Goal: Find specific page/section: Find specific page/section

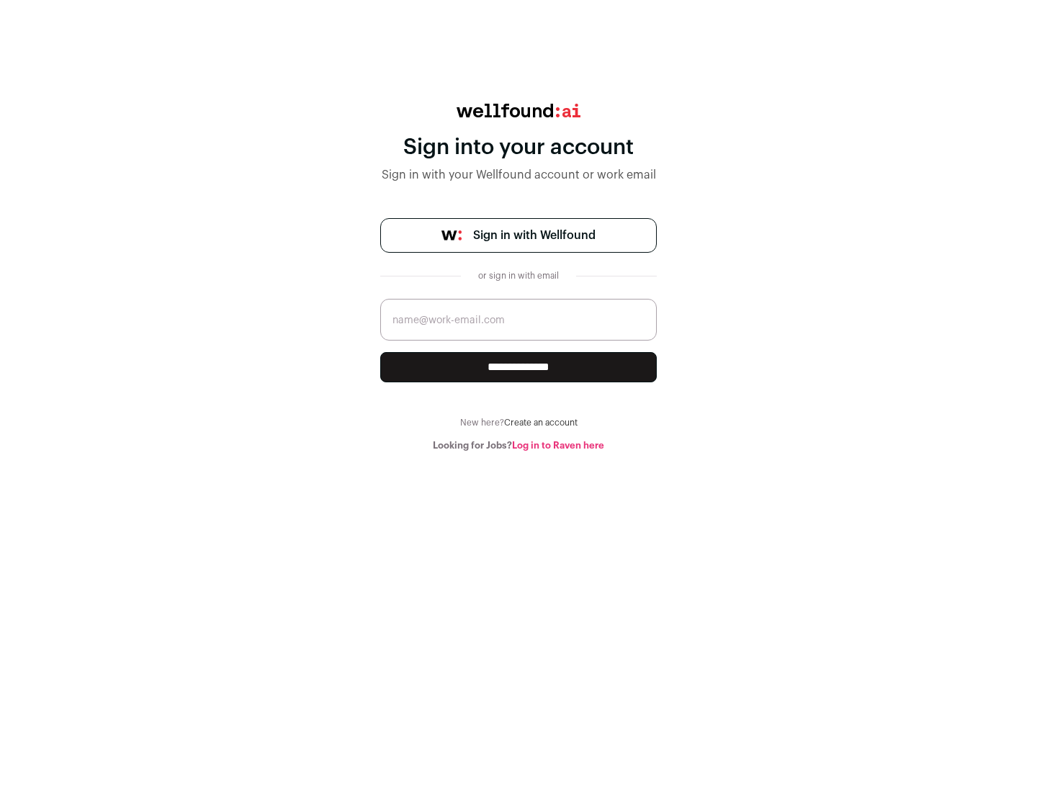
click at [533, 235] on span "Sign in with Wellfound" at bounding box center [534, 235] width 122 height 17
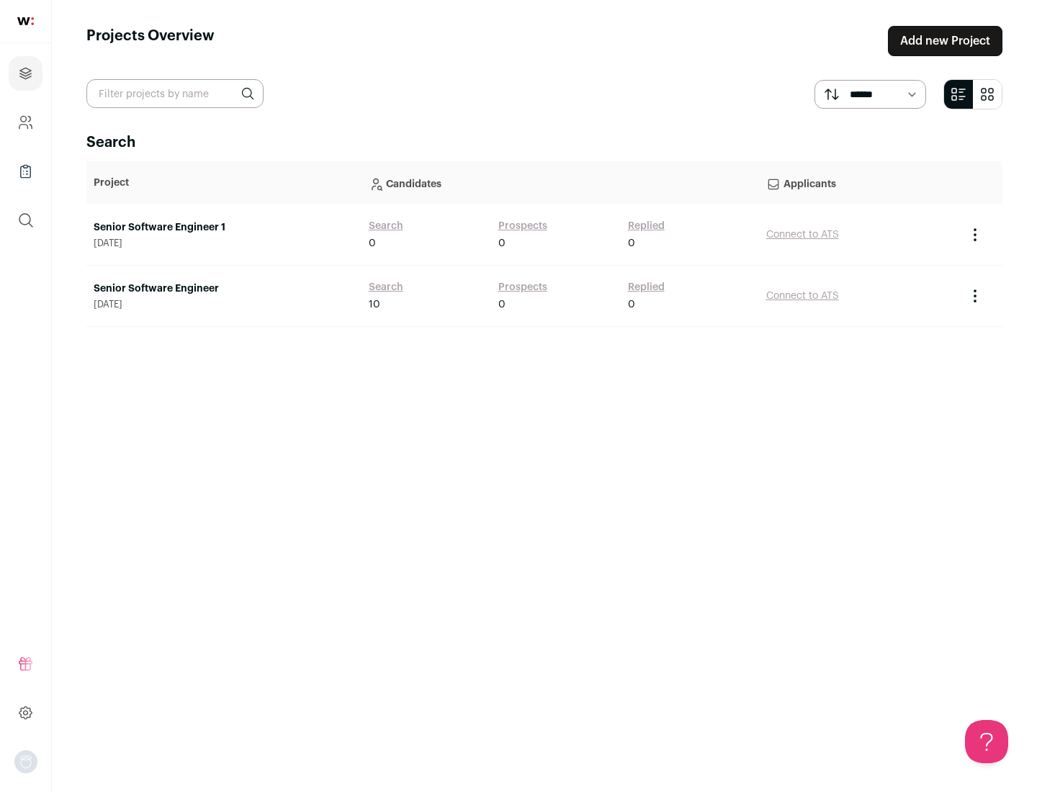
click at [223, 289] on link "Senior Software Engineer" at bounding box center [224, 288] width 261 height 14
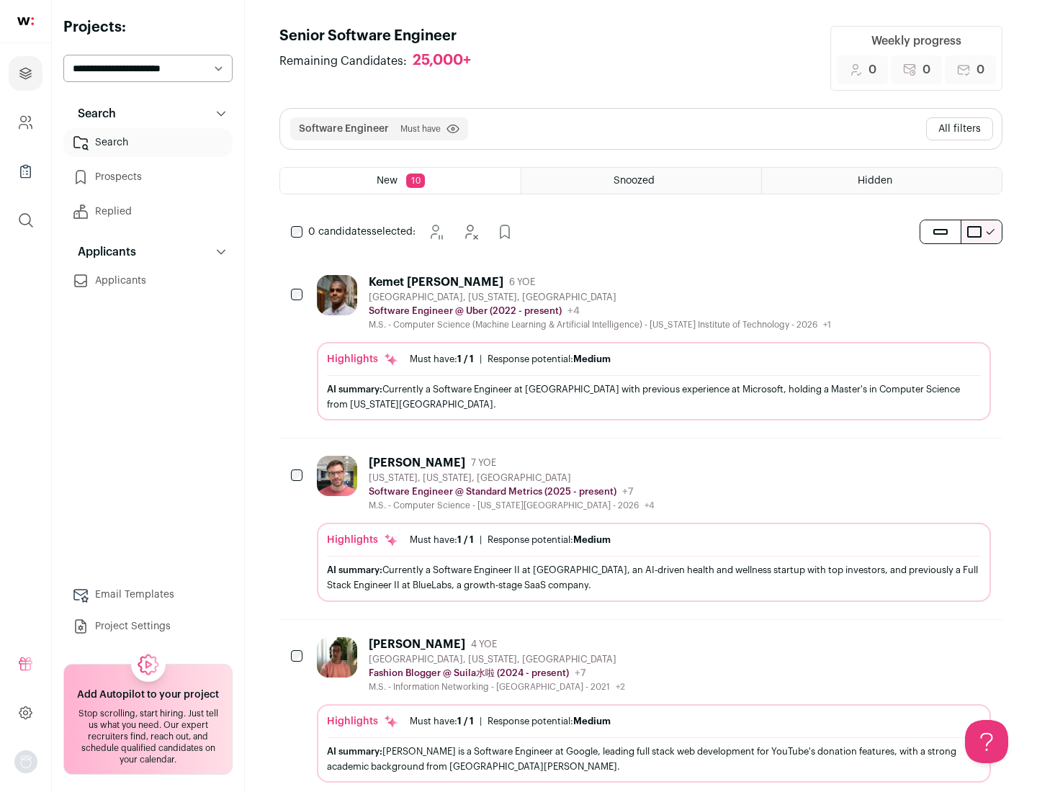
click at [641, 348] on div "Highlights Must have: 1 / 1 How many must haves have been fulfilled? | Response…" at bounding box center [654, 381] width 674 height 78
